Goal: Book appointment/travel/reservation

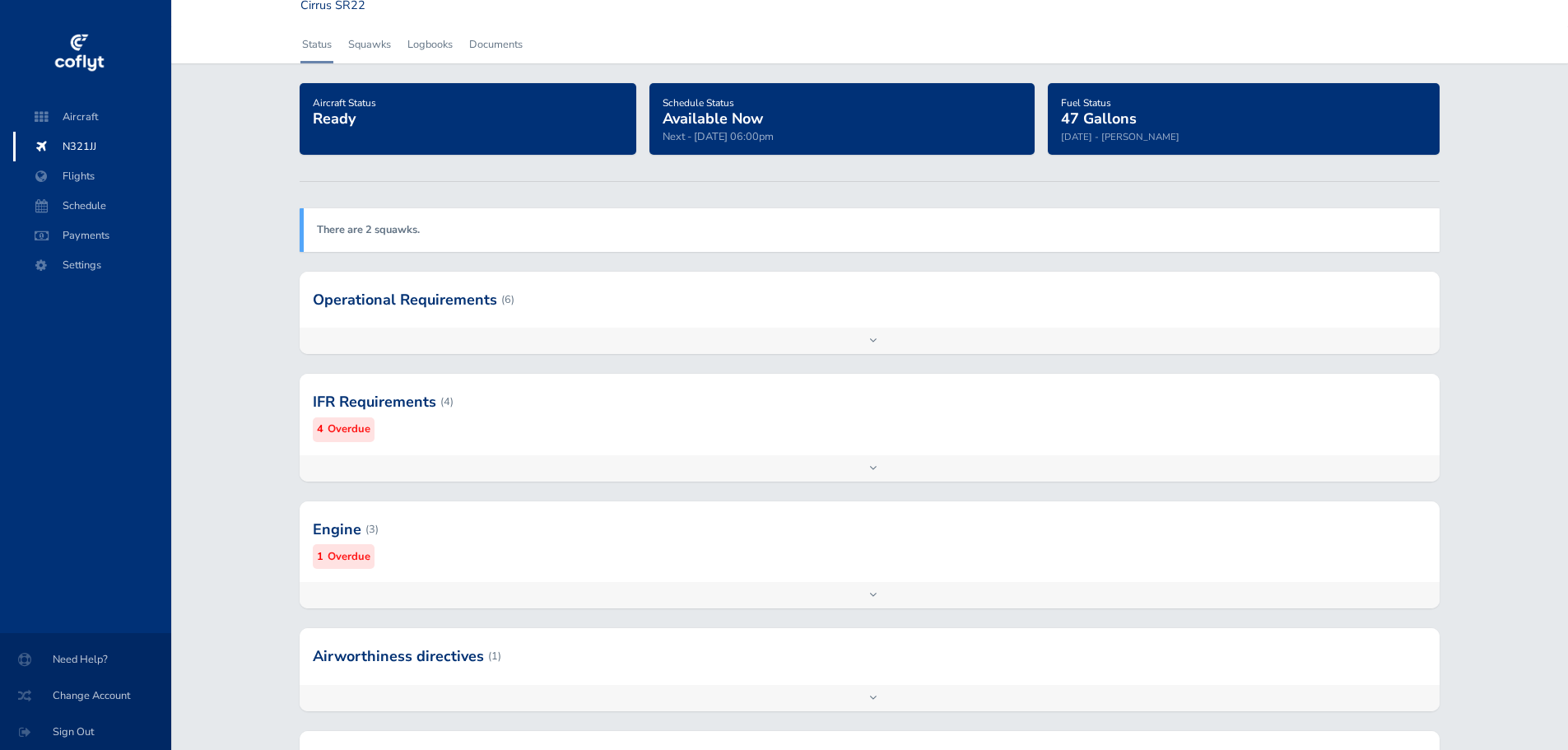
scroll to position [82, 0]
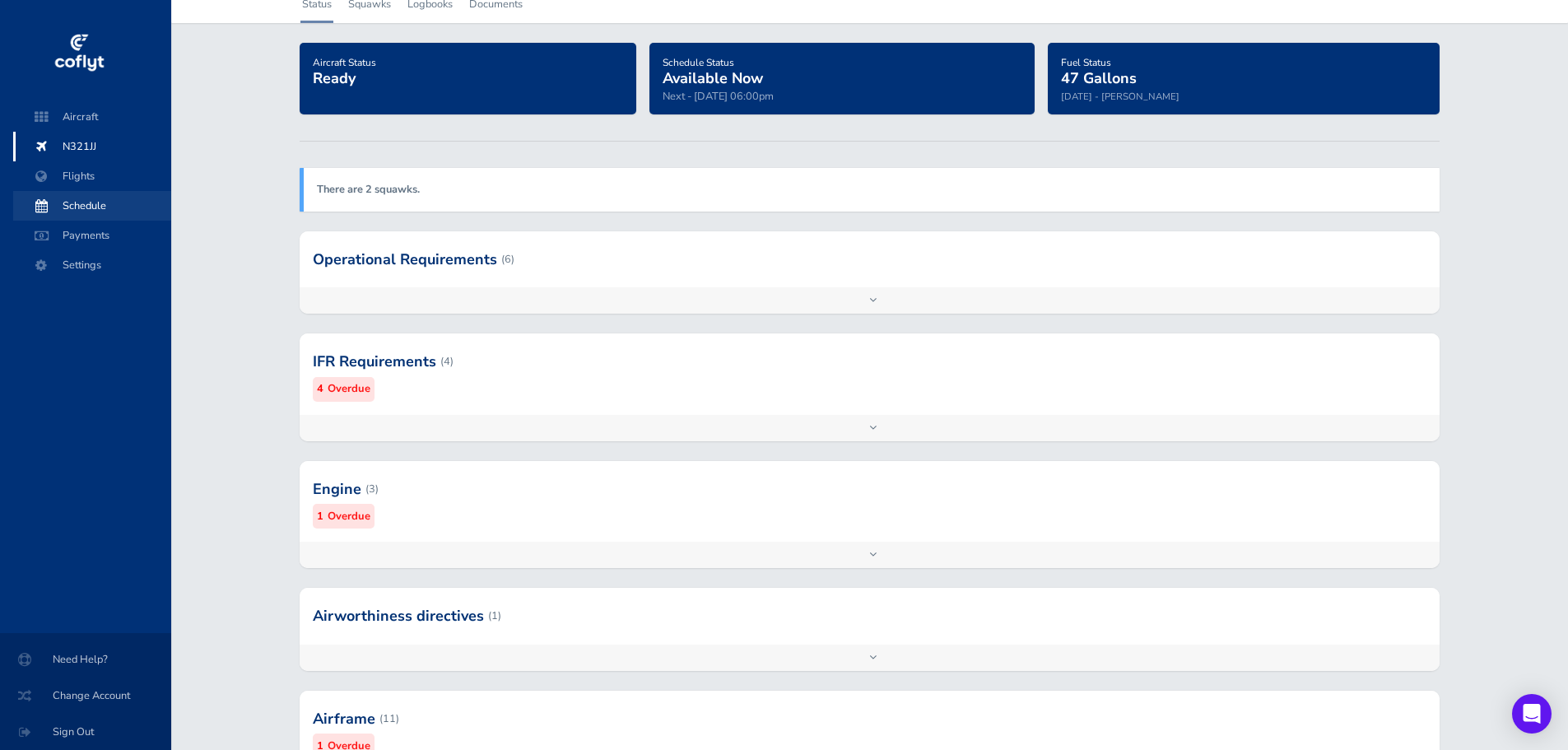
click at [87, 211] on span "Schedule" at bounding box center [92, 205] width 125 height 29
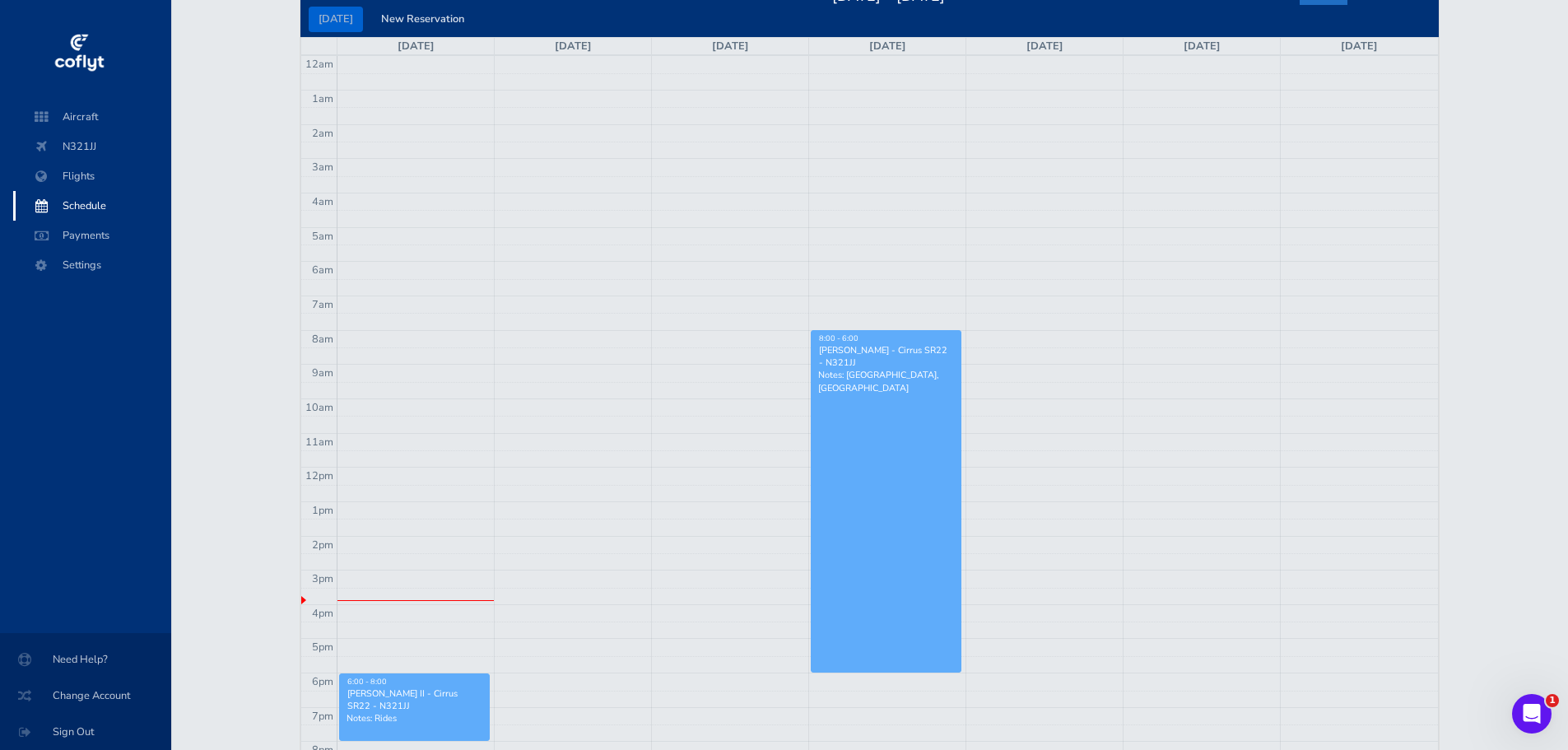
scroll to position [82, 0]
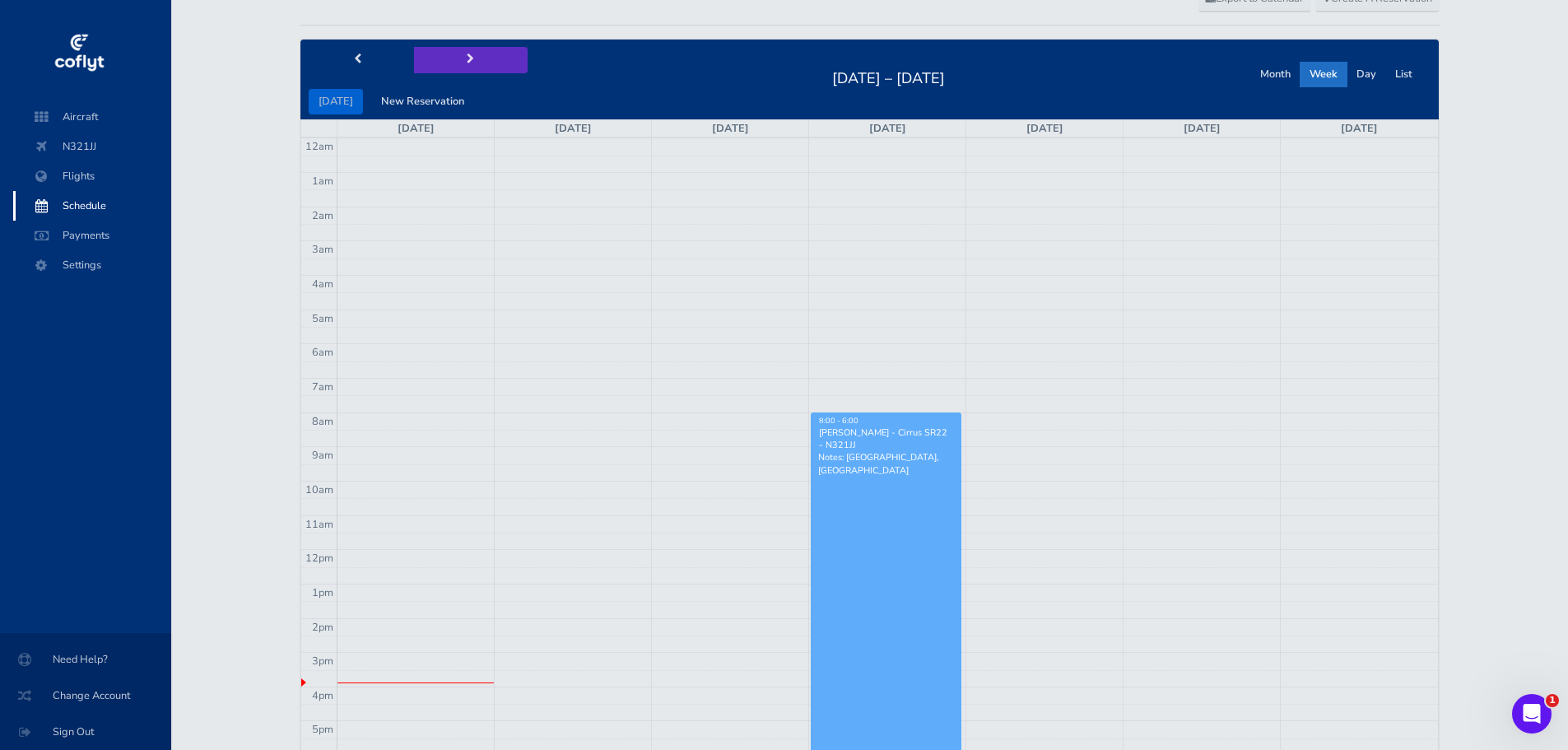
click at [467, 62] on span "next" at bounding box center [470, 60] width 8 height 11
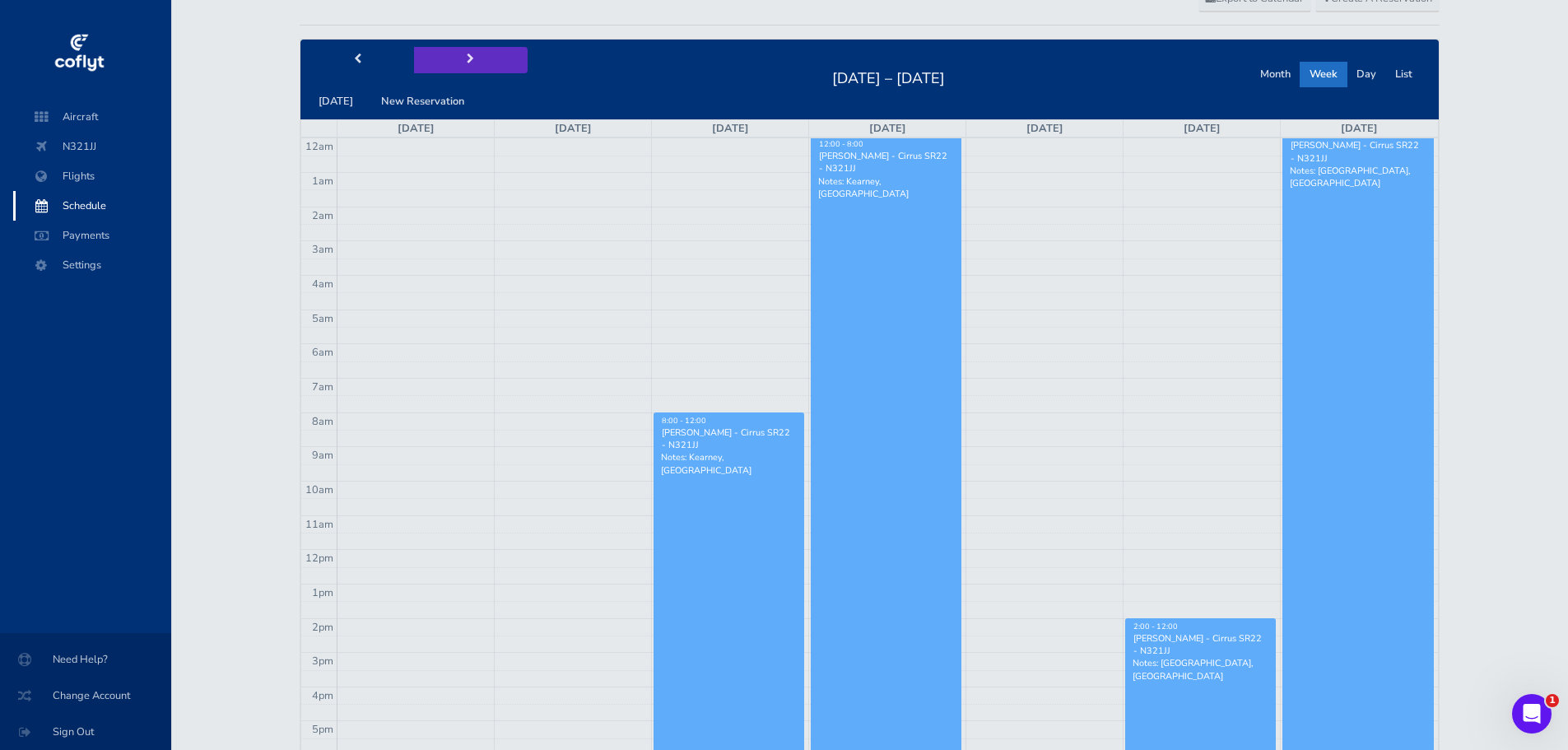
click at [467, 62] on span "next" at bounding box center [470, 60] width 8 height 11
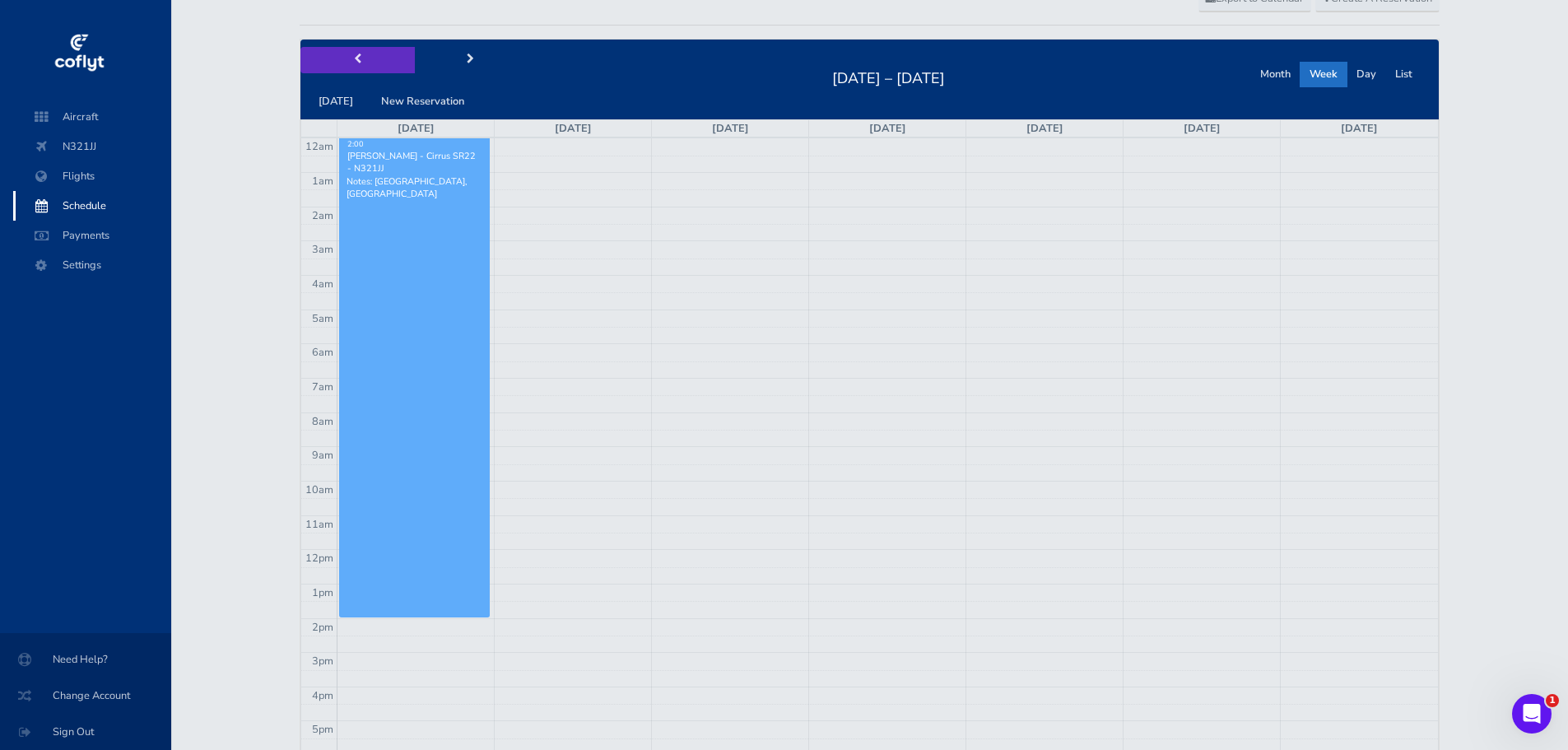
click at [354, 55] on span "prev" at bounding box center [357, 60] width 8 height 11
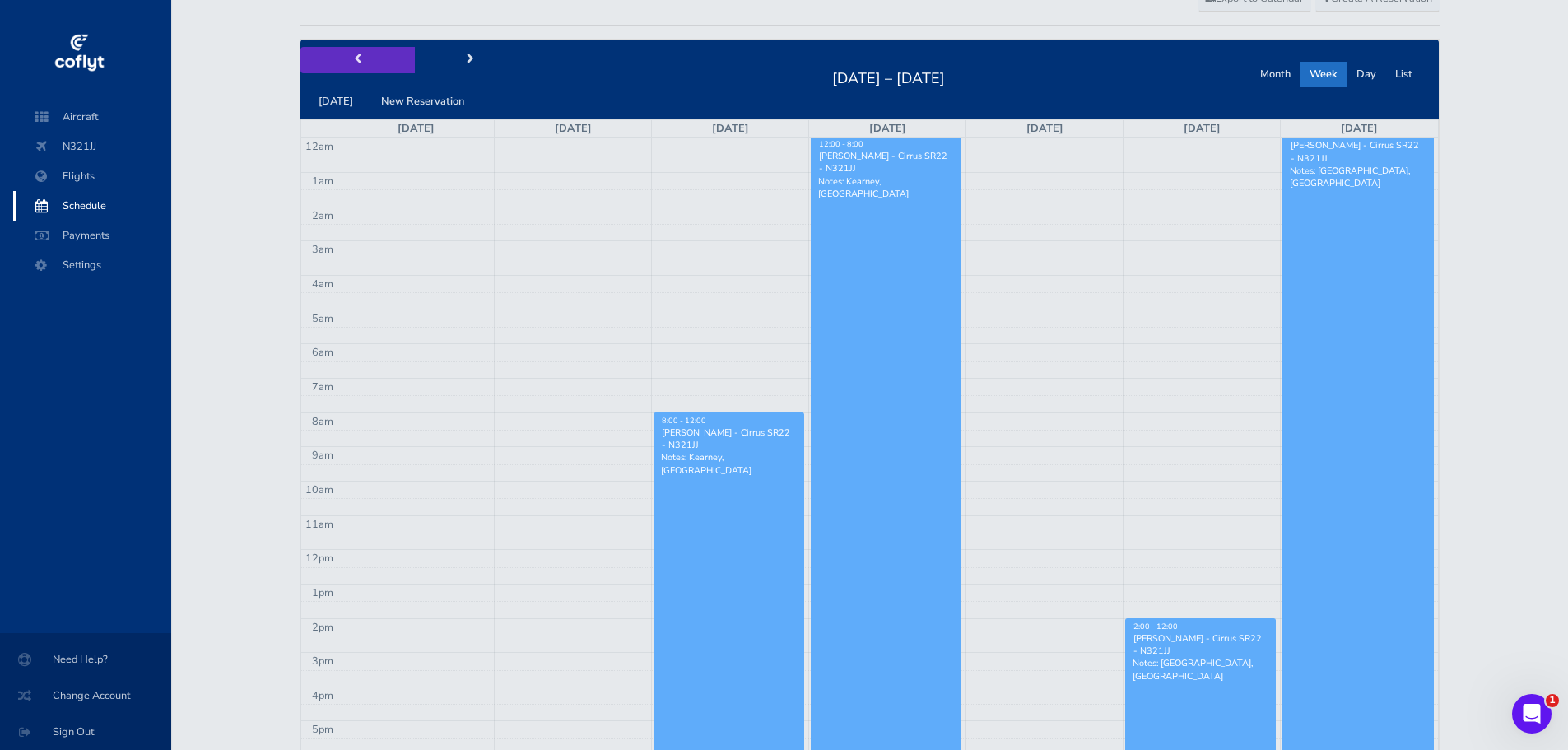
click at [354, 55] on span "prev" at bounding box center [357, 60] width 8 height 11
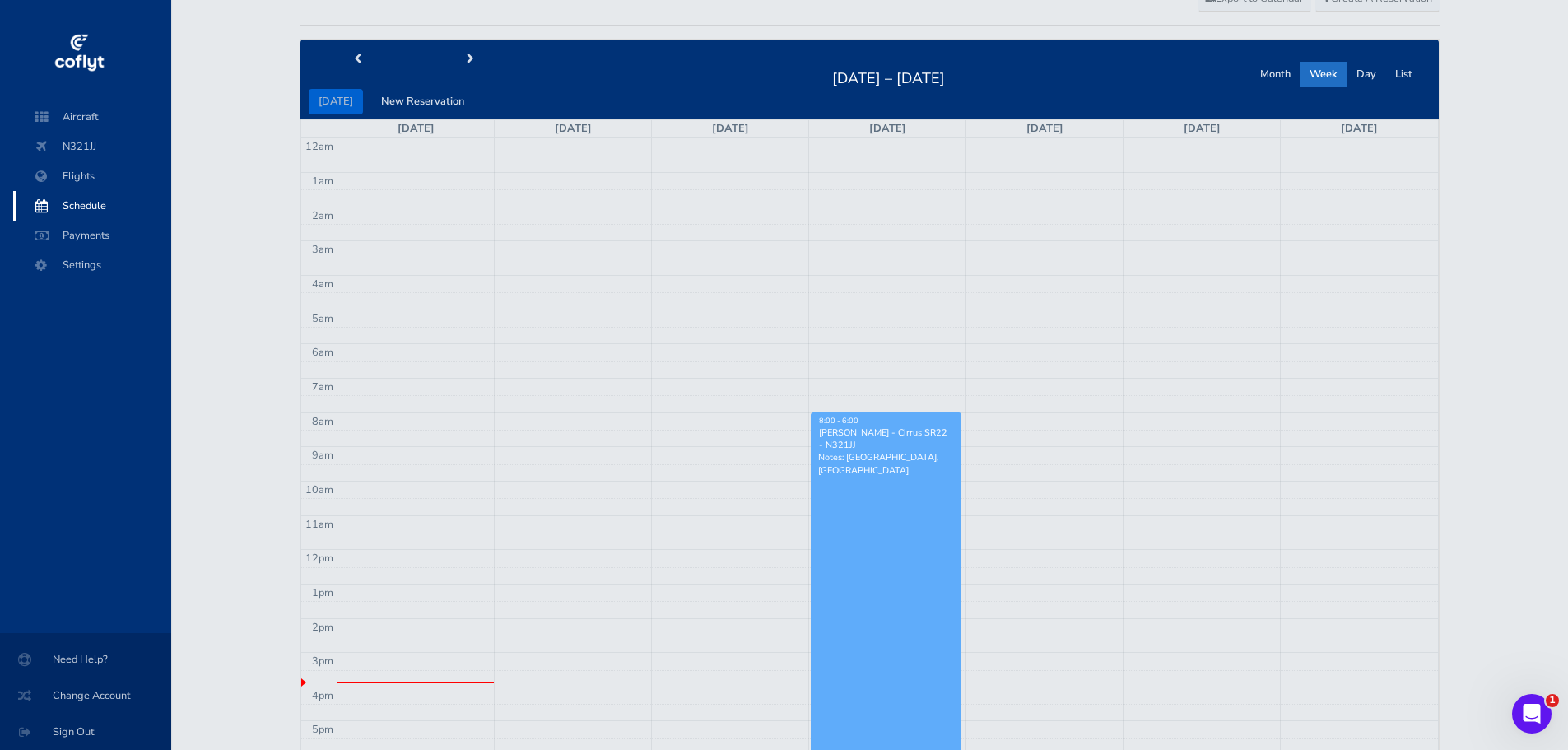
click at [878, 454] on p "Notes: Cincinnati, OH" at bounding box center [886, 463] width 136 height 24
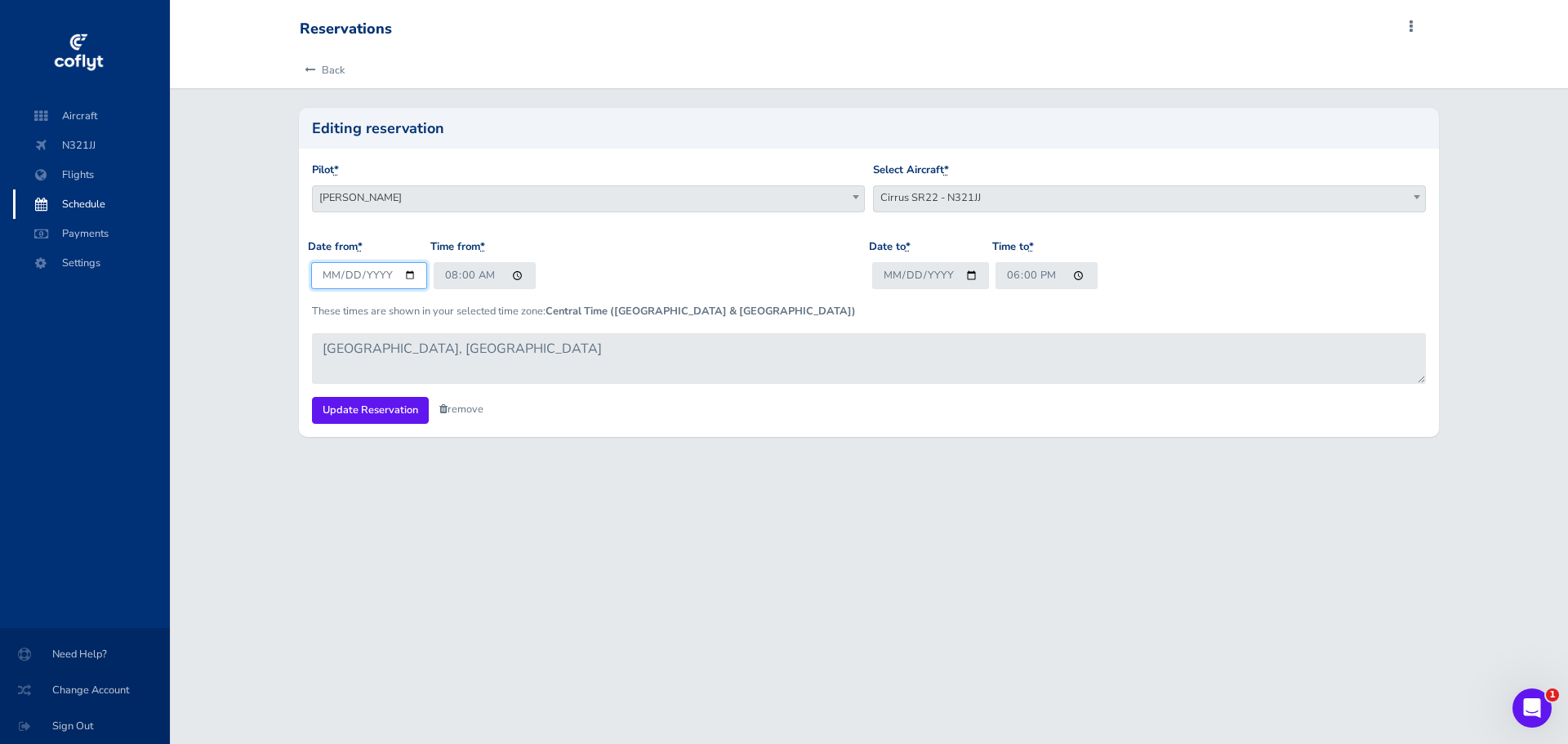
click at [406, 273] on input "2025-08-20" at bounding box center [369, 276] width 117 height 27
type input "2025-09-03"
click at [1014, 270] on input "18:00" at bounding box center [1046, 276] width 102 height 27
type input "20:00"
click at [966, 270] on input "2025-08-20" at bounding box center [931, 276] width 117 height 27
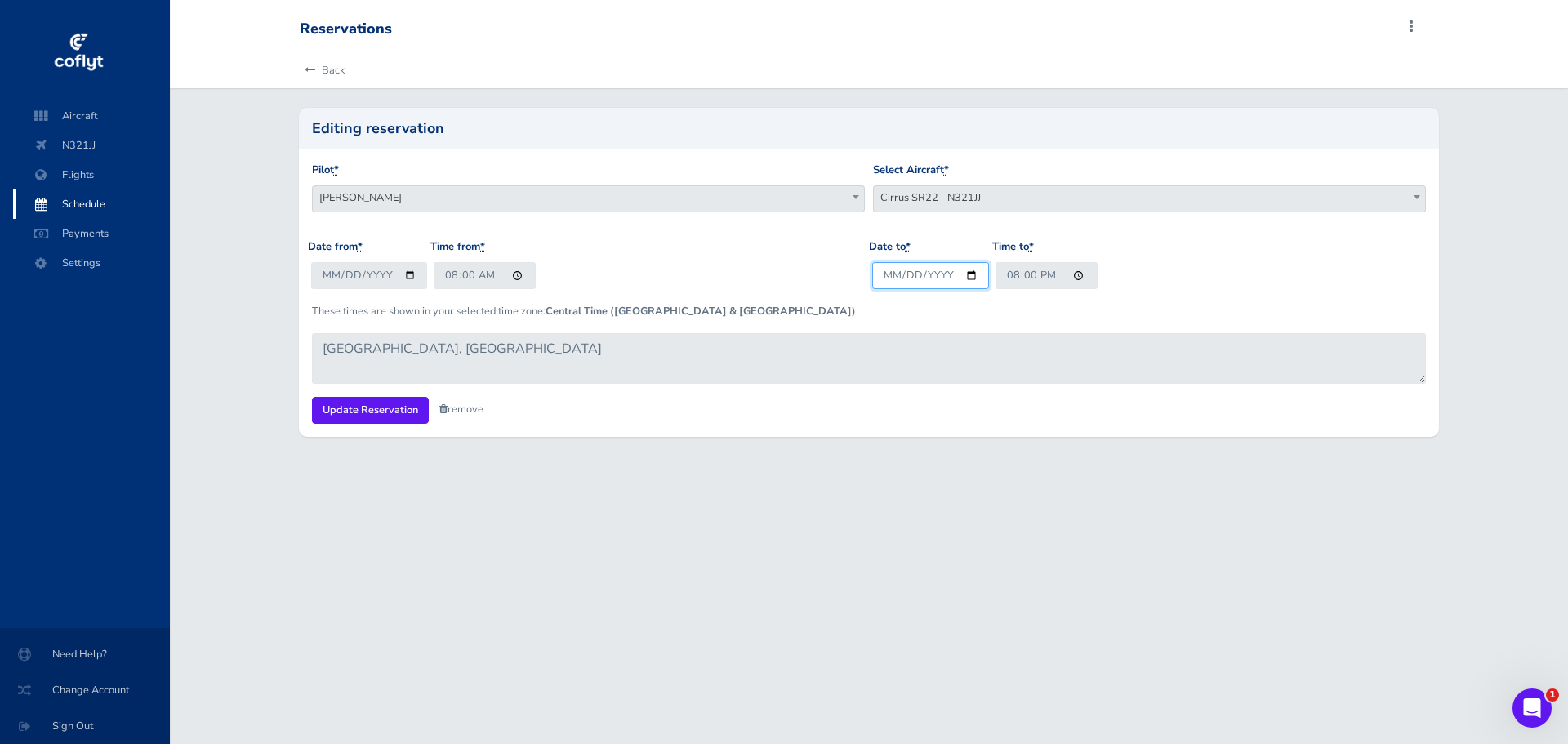
type input "2025-09-03"
click at [377, 401] on input "Update Reservation" at bounding box center [370, 410] width 117 height 27
